Goal: Find specific page/section: Find specific page/section

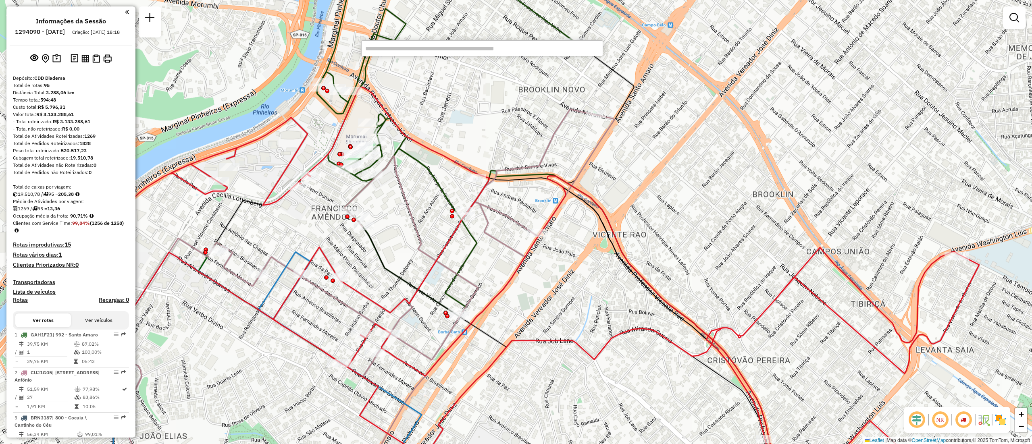
scroll to position [518, 0]
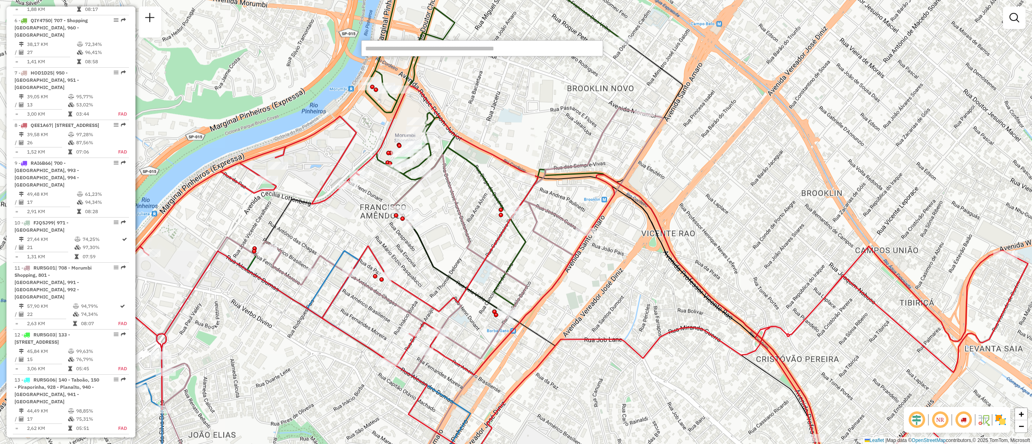
drag, startPoint x: 535, startPoint y: 119, endPoint x: 584, endPoint y: 177, distance: 76.4
click at [540, 105] on div "Janela de atendimento Grade de atendimento Capacidade Transportadoras Veículos …" at bounding box center [516, 222] width 1032 height 444
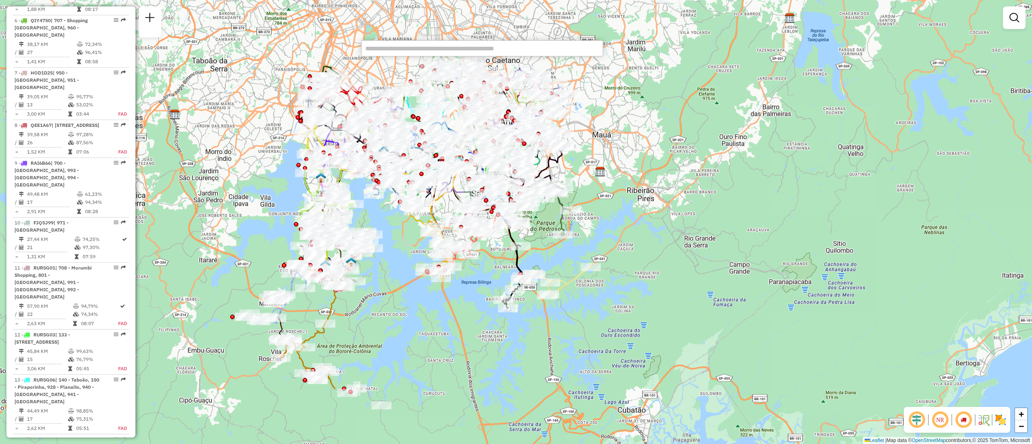
drag, startPoint x: 849, startPoint y: 275, endPoint x: 591, endPoint y: 187, distance: 272.3
click at [591, 187] on div "Janela de atendimento Grade de atendimento Capacidade Transportadoras Veículos …" at bounding box center [516, 222] width 1032 height 444
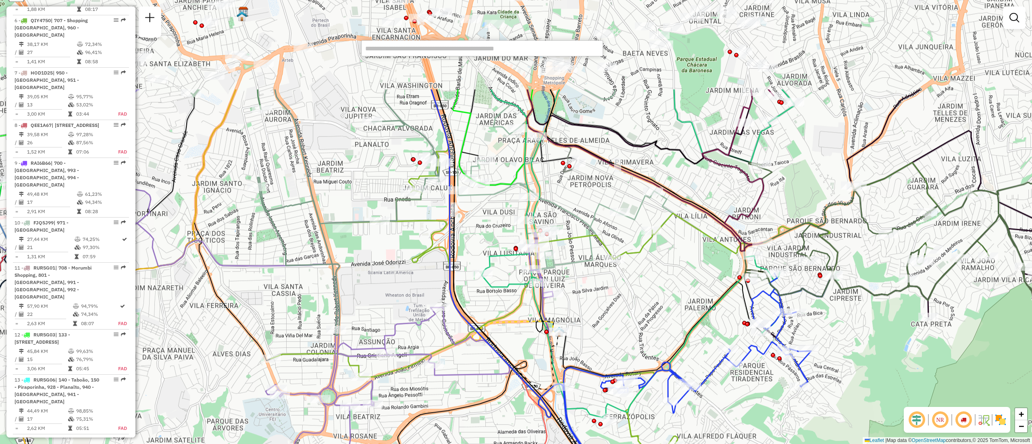
drag, startPoint x: 604, startPoint y: 179, endPoint x: 604, endPoint y: 324, distance: 145.1
click at [604, 324] on div "Rota 73 - Placa RLK0I87 63420133 - MERCADO 4 A S LTDA - Janela de atendimento G…" at bounding box center [516, 222] width 1032 height 444
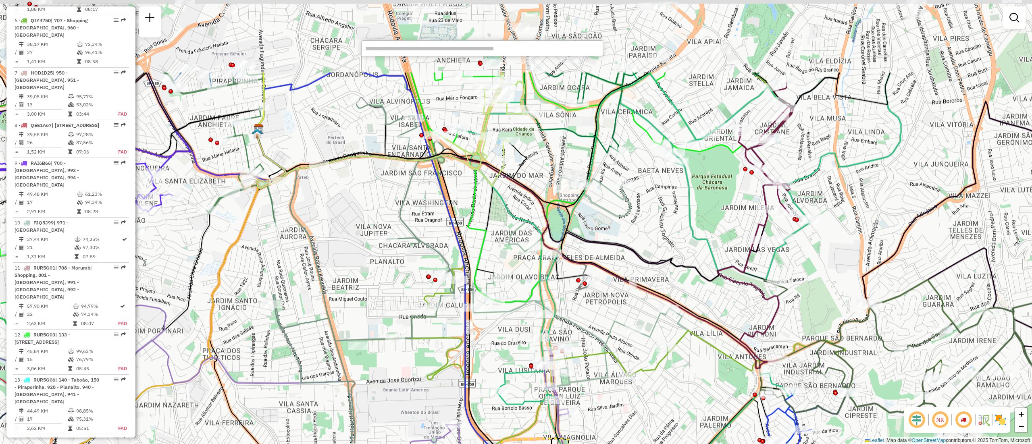
drag, startPoint x: 558, startPoint y: 203, endPoint x: 574, endPoint y: 325, distance: 123.6
click at [574, 325] on icon at bounding box center [580, 282] width 215 height 210
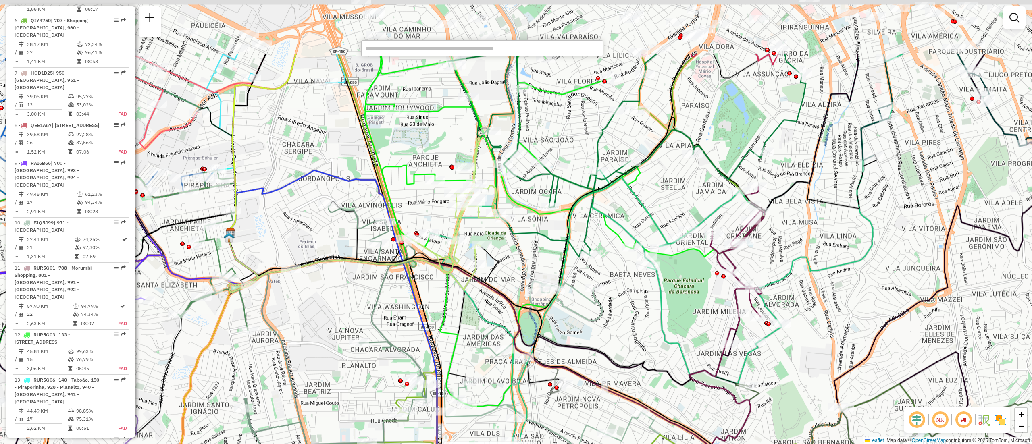
drag, startPoint x: 679, startPoint y: 209, endPoint x: 650, endPoint y: 308, distance: 103.0
click at [650, 308] on div "Rota 73 - Placa RLK0I87 63420133 - MERCADO 4 A S LTDA - Rota 10 - Placa FJQ5J99…" at bounding box center [516, 222] width 1032 height 444
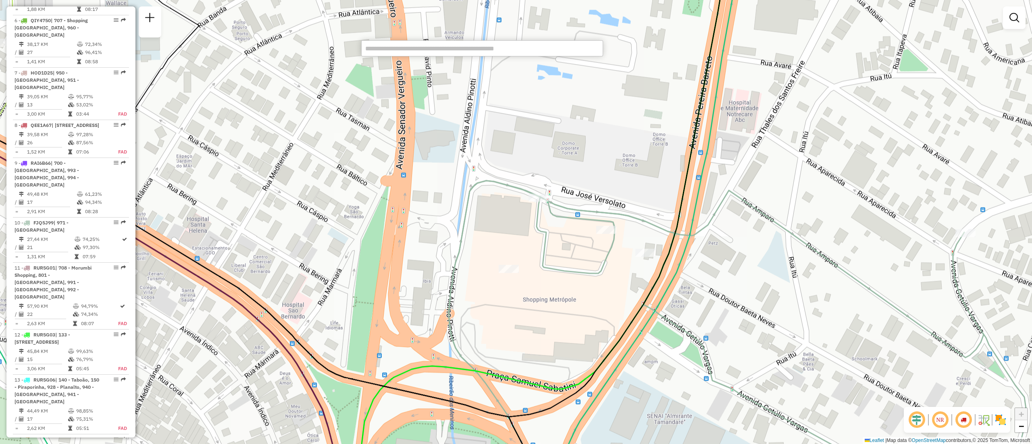
drag, startPoint x: 595, startPoint y: 290, endPoint x: 565, endPoint y: 303, distance: 33.0
click at [565, 303] on div "Rota 73 - Placa RLK0I87 63420133 - MERCADO 4 A S LTDA - Rota 10 - Placa FJQ5J99…" at bounding box center [516, 222] width 1032 height 444
select select "**********"
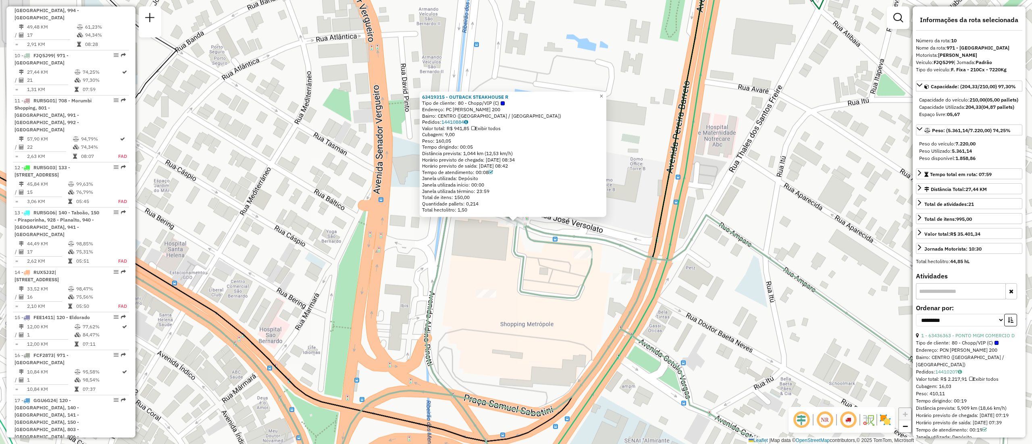
scroll to position [774, 0]
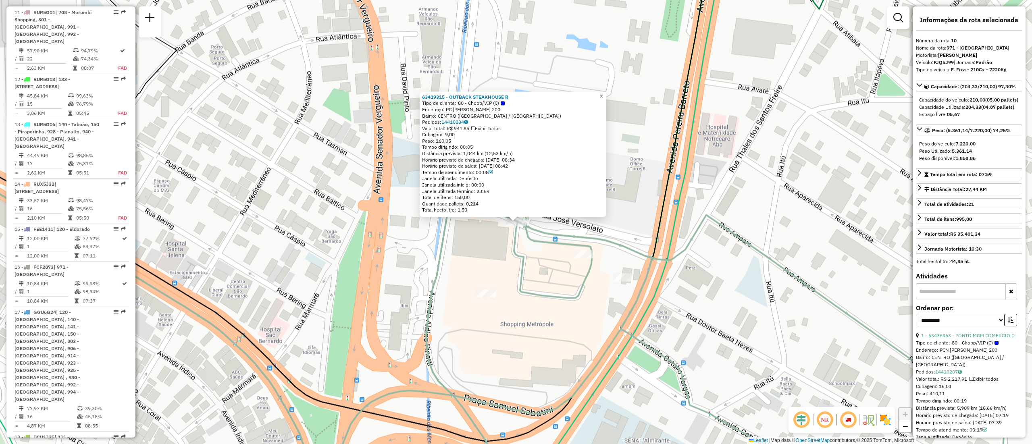
click at [603, 95] on span "×" at bounding box center [601, 96] width 4 height 7
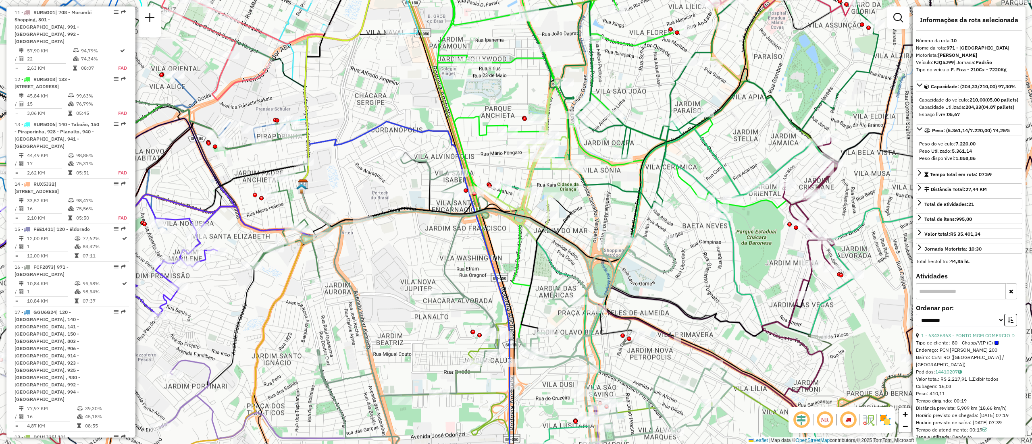
drag, startPoint x: 670, startPoint y: 318, endPoint x: 718, endPoint y: 289, distance: 56.8
click at [718, 289] on div "Janela de atendimento Grade de atendimento Capacidade Transportadoras Veículos …" at bounding box center [516, 222] width 1032 height 444
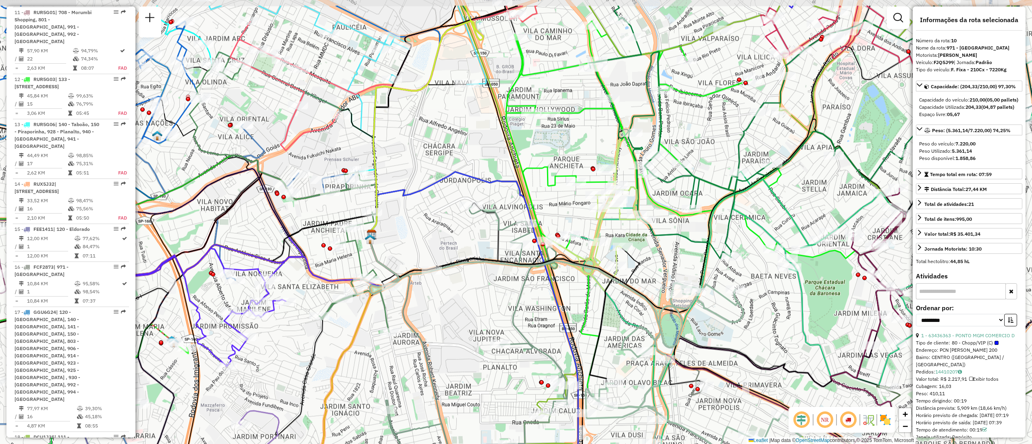
drag, startPoint x: 456, startPoint y: 278, endPoint x: 525, endPoint y: 329, distance: 85.1
click at [525, 329] on div "Janela de atendimento Grade de atendimento Capacidade Transportadoras Veículos …" at bounding box center [516, 222] width 1032 height 444
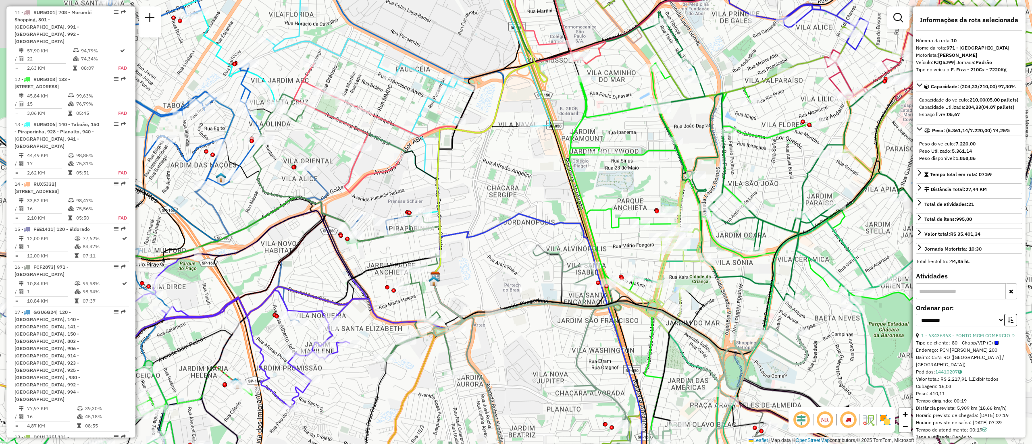
drag, startPoint x: 443, startPoint y: 296, endPoint x: 505, endPoint y: 338, distance: 75.4
click at [505, 338] on div "Janela de atendimento Grade de atendimento Capacidade Transportadoras Veículos …" at bounding box center [516, 222] width 1032 height 444
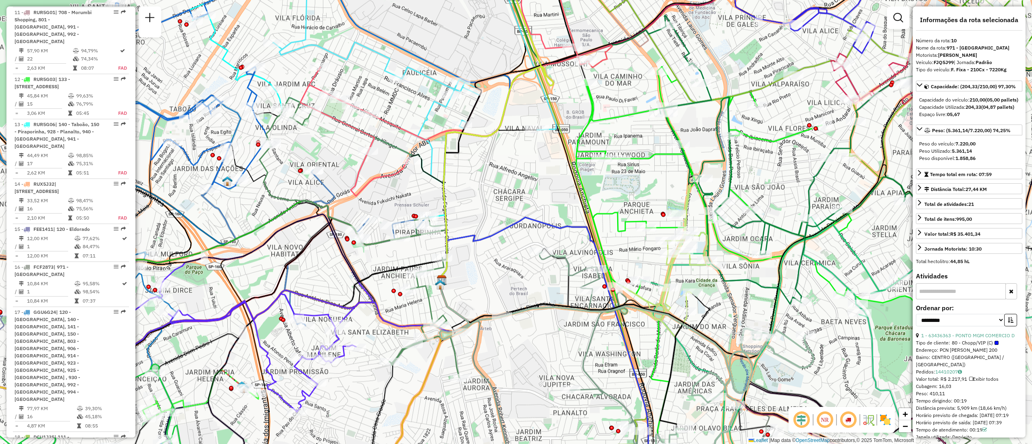
drag, startPoint x: 499, startPoint y: 180, endPoint x: 541, endPoint y: 182, distance: 42.0
click at [521, 193] on div "Janela de atendimento Grade de atendimento Capacidade Transportadoras Veículos …" at bounding box center [516, 222] width 1032 height 444
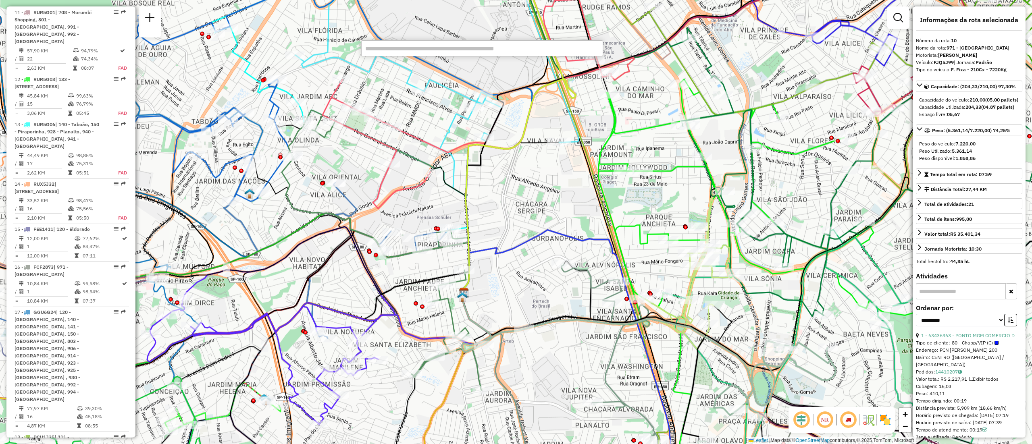
click at [451, 52] on input "text" at bounding box center [482, 48] width 242 height 16
type input "*****"
click at [439, 66] on li "63495795 - RESTAURANTE E CHOPERIA DA CHACARA DELIVE (Rota: 2 - Sequência: 8)" at bounding box center [493, 63] width 263 height 12
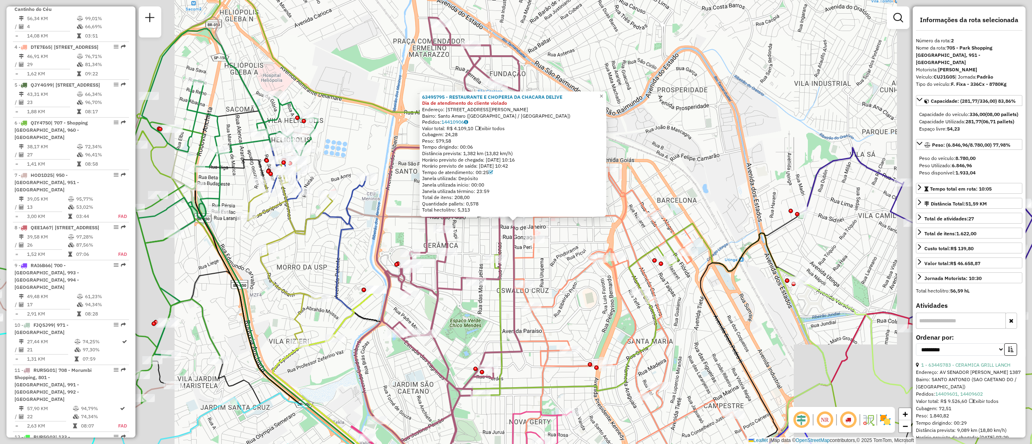
scroll to position [376, 0]
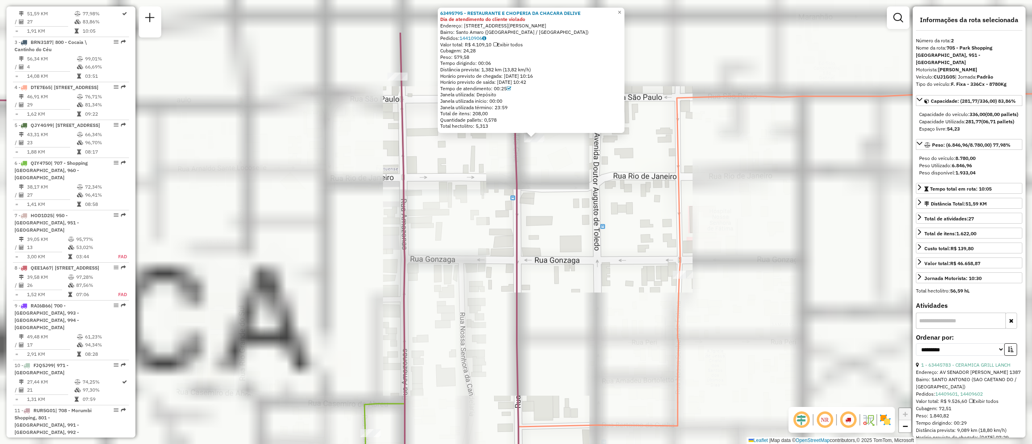
drag, startPoint x: 536, startPoint y: 174, endPoint x: 539, endPoint y: 219, distance: 45.3
click at [539, 219] on div "63495795 - RESTAURANTE E CHOPERIA DA CHACARA DELIVE Dia de atendimento do clien…" at bounding box center [516, 222] width 1032 height 444
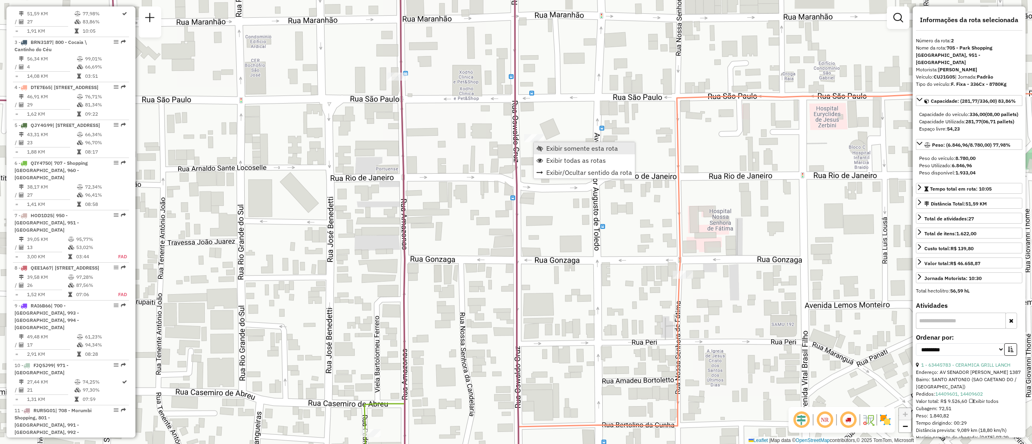
click at [566, 152] on span "Exibir somente esta rota" at bounding box center [582, 148] width 72 height 6
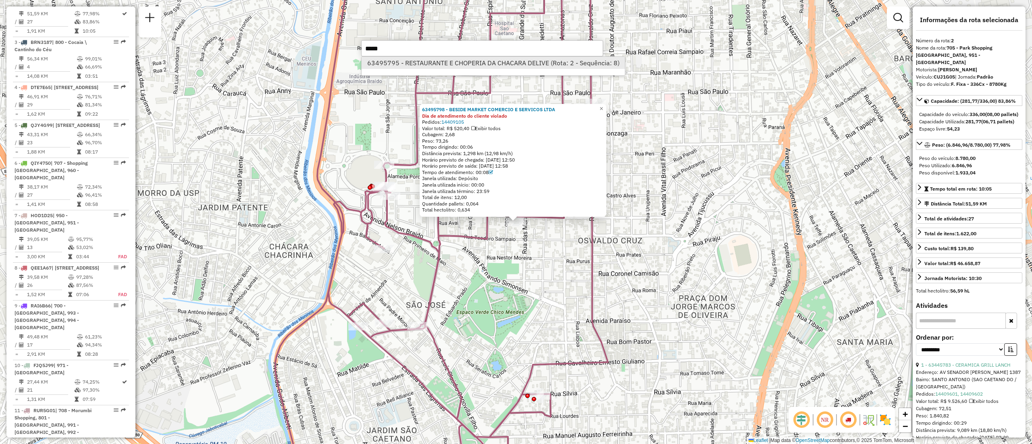
type input "*****"
click at [566, 63] on li "63495795 - RESTAURANTE E CHOPERIA DA CHACARA DELIVE (Rota: 2 - Sequência: 8)" at bounding box center [493, 63] width 263 height 12
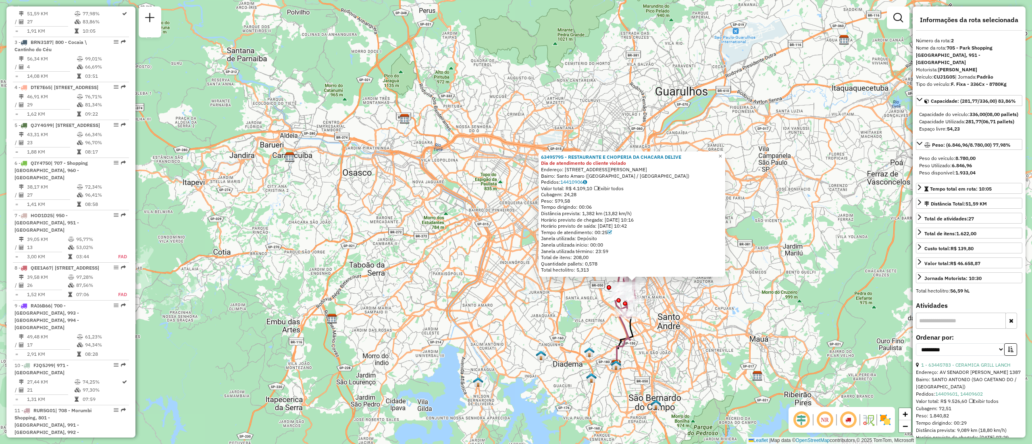
drag, startPoint x: 403, startPoint y: 259, endPoint x: 478, endPoint y: 249, distance: 75.3
click at [478, 249] on div "63495795 - RESTAURANTE E CHOPERIA DA CHACARA DELIVE Dia de atendimento do clien…" at bounding box center [516, 222] width 1032 height 444
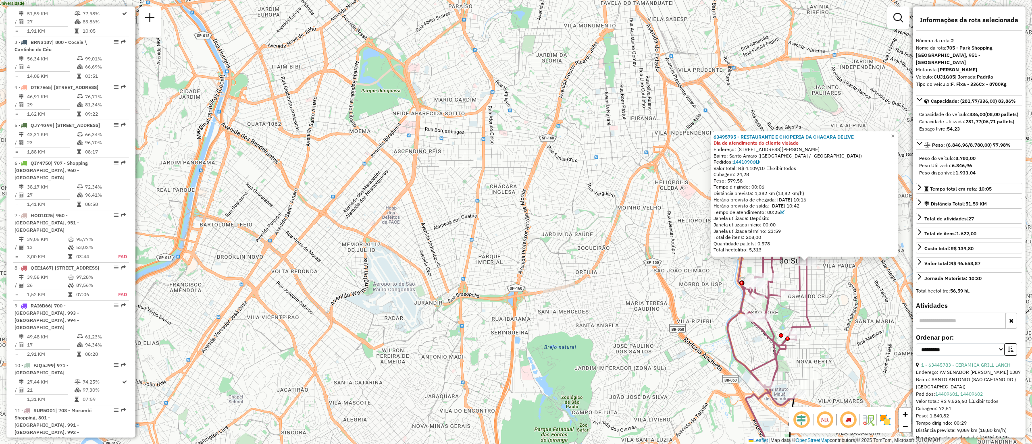
drag, startPoint x: 654, startPoint y: 279, endPoint x: 487, endPoint y: 224, distance: 175.5
click at [487, 224] on div "63495795 - RESTAURANTE E CHOPERIA DA CHACARA DELIVE Dia de atendimento do clien…" at bounding box center [516, 222] width 1032 height 444
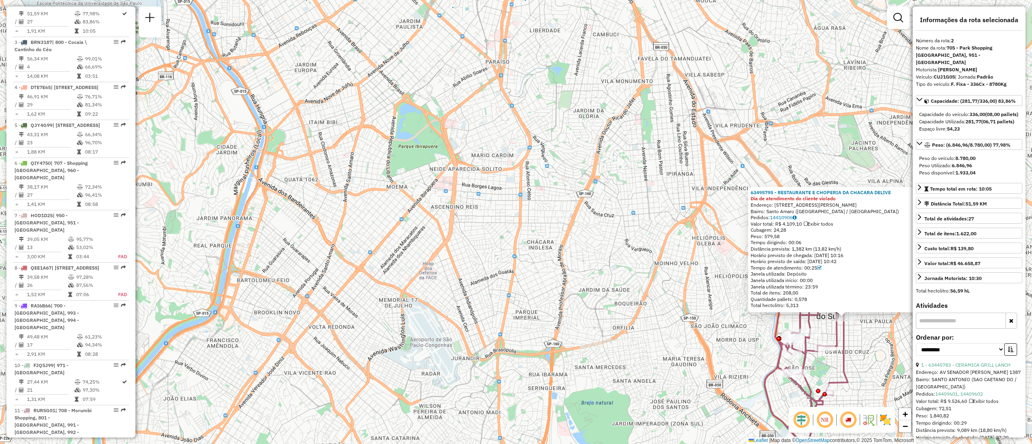
drag, startPoint x: 628, startPoint y: 262, endPoint x: 676, endPoint y: 327, distance: 80.6
click at [676, 327] on div "63495795 - RESTAURANTE E CHOPERIA DA CHACARA DELIVE Dia de atendimento do clien…" at bounding box center [516, 222] width 1032 height 444
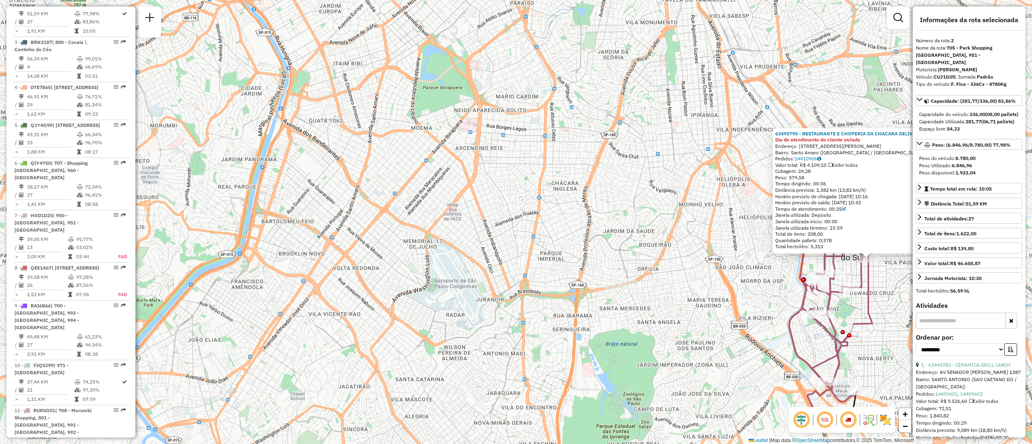
drag, startPoint x: 661, startPoint y: 331, endPoint x: 686, endPoint y: 270, distance: 65.1
click at [686, 270] on div "63495795 - RESTAURANTE E CHOPERIA DA CHACARA DELIVE Dia de atendimento do clien…" at bounding box center [516, 222] width 1032 height 444
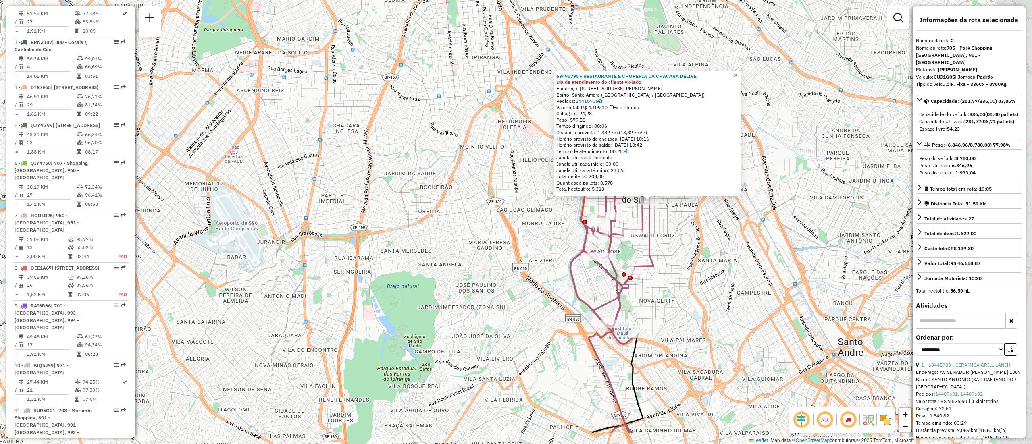
drag, startPoint x: 565, startPoint y: 247, endPoint x: 345, endPoint y: 190, distance: 226.4
click at [345, 190] on div "63495795 - RESTAURANTE E CHOPERIA DA CHACARA DELIVE Dia de atendimento do clien…" at bounding box center [516, 222] width 1032 height 444
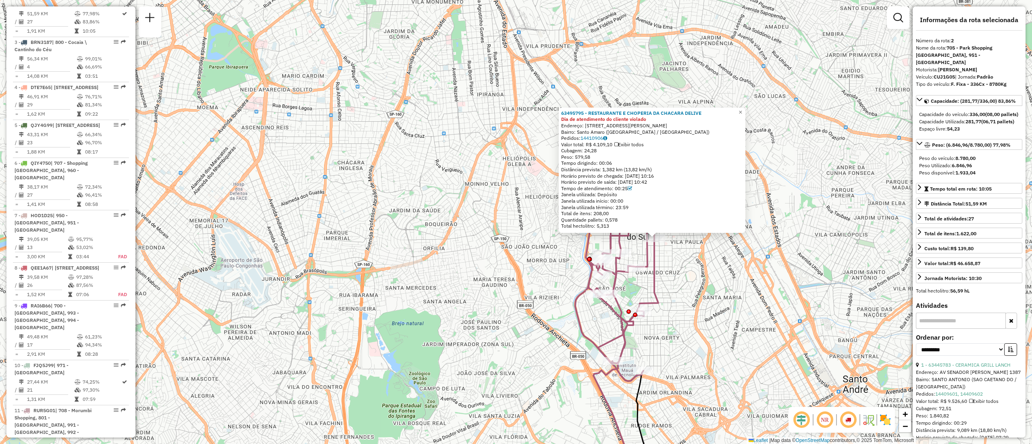
drag, startPoint x: 676, startPoint y: 235, endPoint x: 680, endPoint y: 267, distance: 32.4
click at [680, 267] on div "63495795 - RESTAURANTE E CHOPERIA DA CHACARA DELIVE Dia de atendimento do clien…" at bounding box center [516, 222] width 1032 height 444
click at [742, 109] on span "×" at bounding box center [740, 112] width 4 height 7
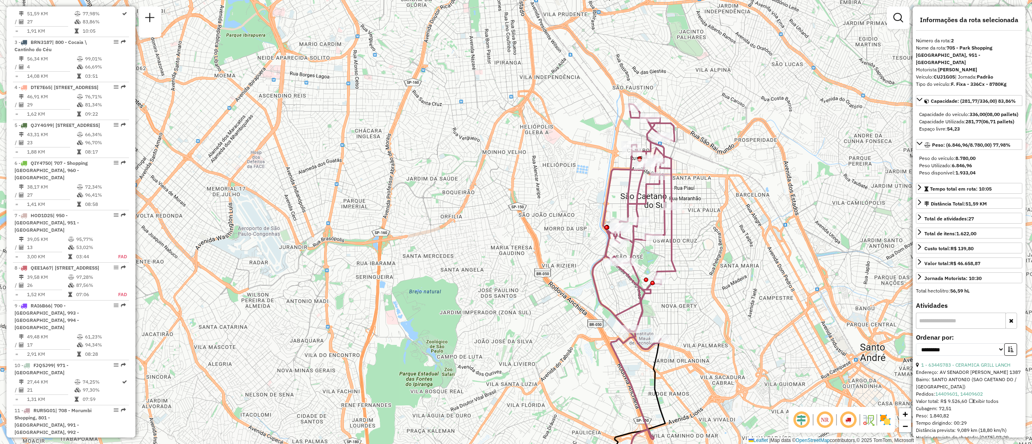
drag, startPoint x: 720, startPoint y: 282, endPoint x: 737, endPoint y: 250, distance: 36.3
click at [737, 250] on div "Janela de atendimento Grade de atendimento Capacidade Transportadoras Veículos …" at bounding box center [516, 222] width 1032 height 444
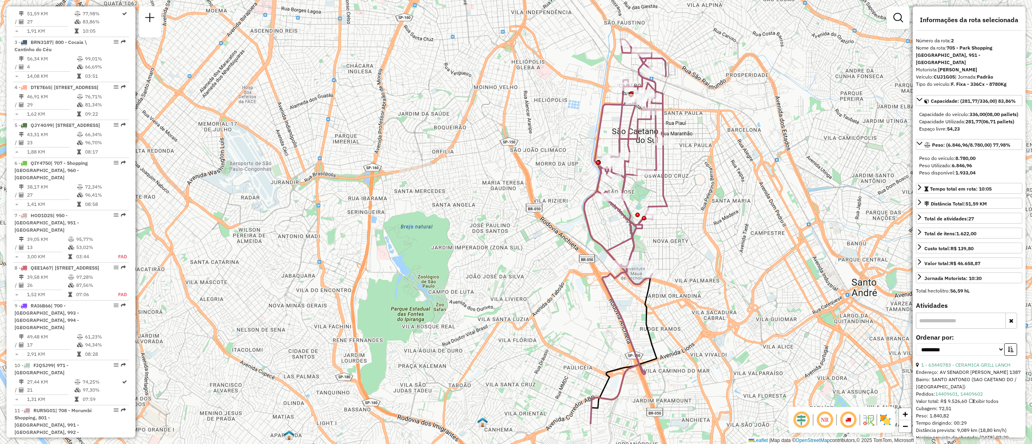
drag, startPoint x: 755, startPoint y: 277, endPoint x: 747, endPoint y: 212, distance: 65.4
click at [747, 212] on div "Janela de atendimento Grade de atendimento Capacidade Transportadoras Veículos …" at bounding box center [516, 222] width 1032 height 444
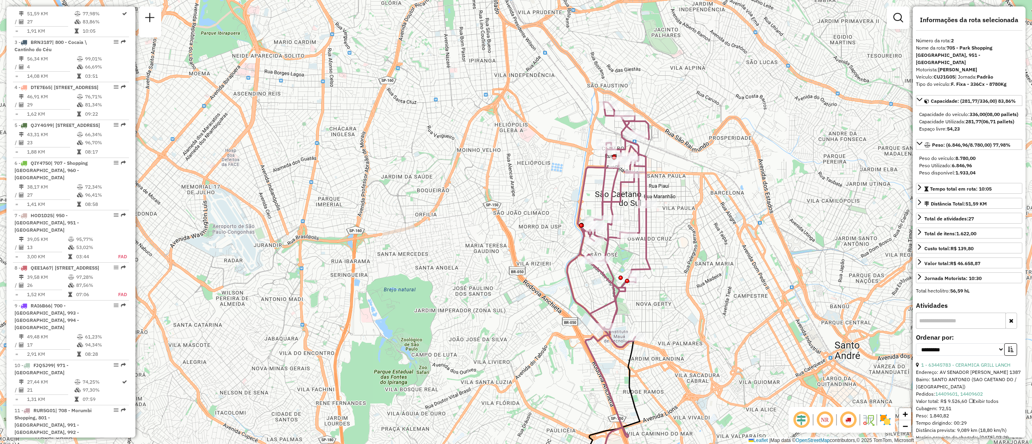
drag, startPoint x: 782, startPoint y: 81, endPoint x: 766, endPoint y: 144, distance: 65.0
click at [766, 144] on div "Janela de atendimento Grade de atendimento Capacidade Transportadoras Veículos …" at bounding box center [516, 222] width 1032 height 444
